Goal: Register for event/course

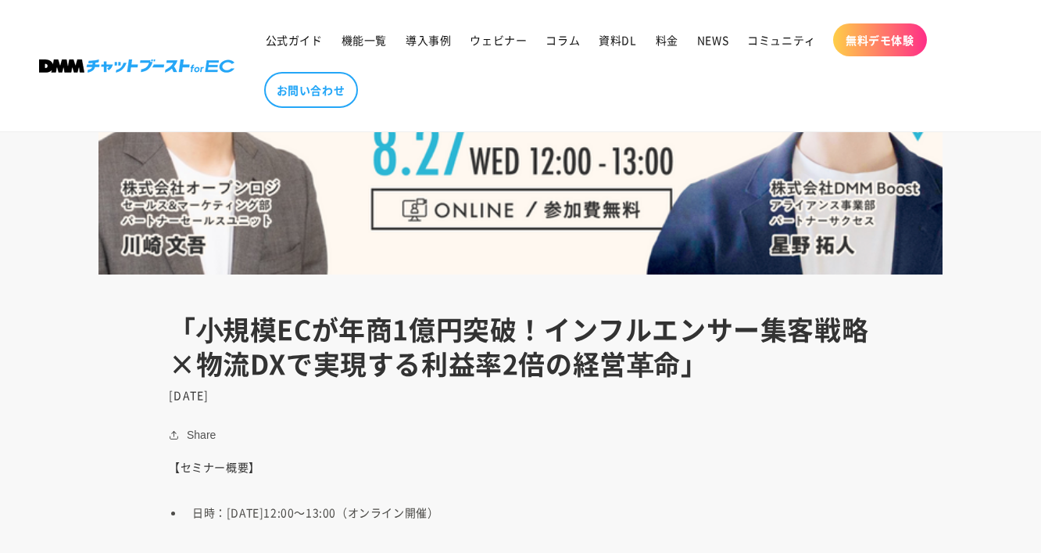
scroll to position [504, 0]
